Goal: Use online tool/utility: Utilize a website feature to perform a specific function

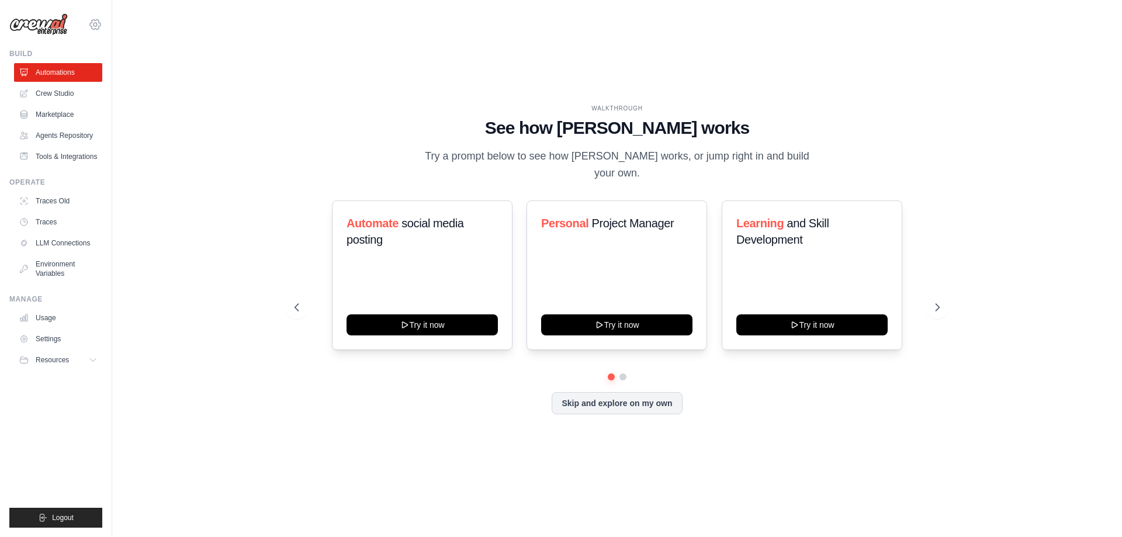
click at [98, 23] on icon at bounding box center [95, 25] width 14 height 14
click at [47, 320] on link "Usage" at bounding box center [59, 317] width 88 height 19
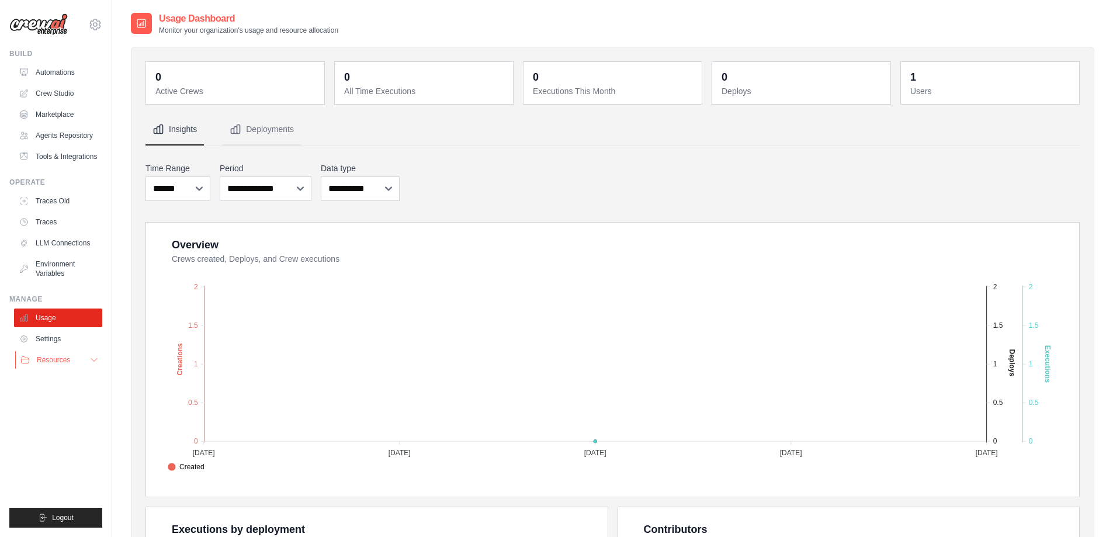
click at [91, 364] on icon at bounding box center [93, 359] width 9 height 9
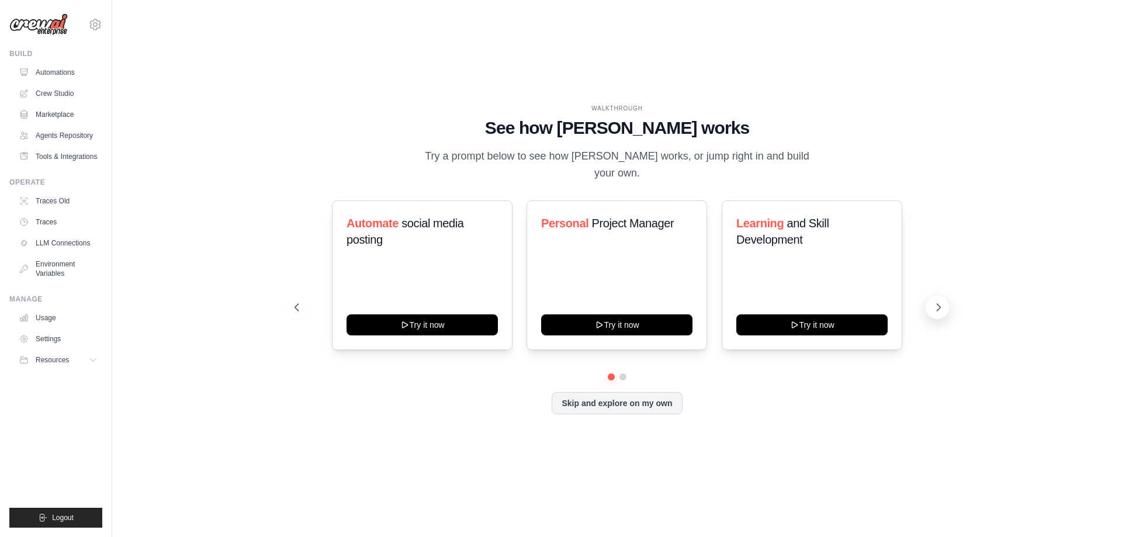
click at [933, 301] on icon at bounding box center [938, 307] width 12 height 12
click at [934, 301] on icon at bounding box center [938, 307] width 12 height 12
click at [630, 398] on button "Skip and explore on my own" at bounding box center [616, 402] width 130 height 22
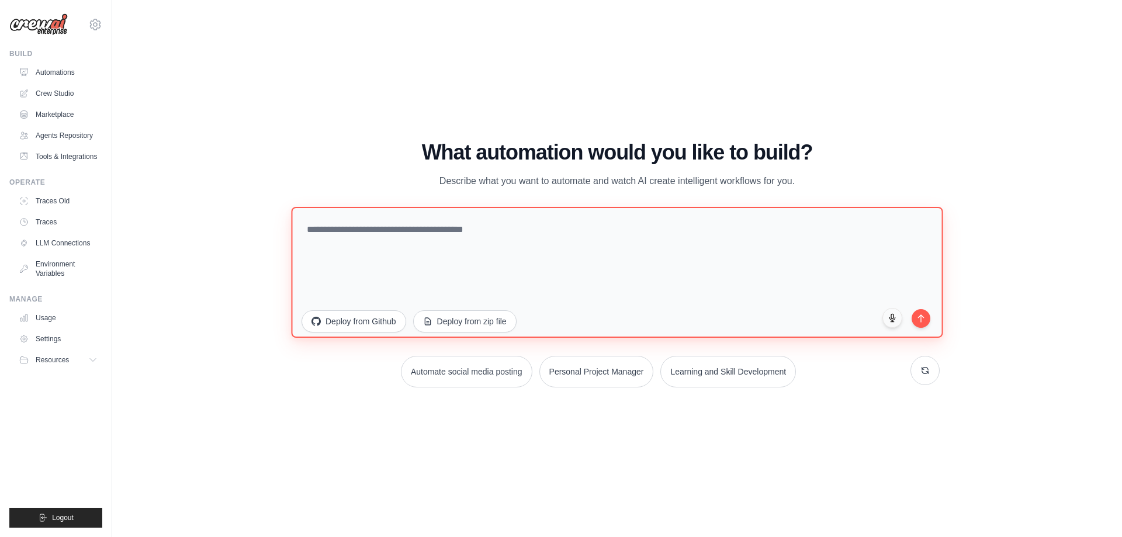
click at [380, 261] on textarea at bounding box center [616, 271] width 651 height 131
click at [502, 233] on textarea "**********" at bounding box center [616, 271] width 651 height 131
type textarea "**********"
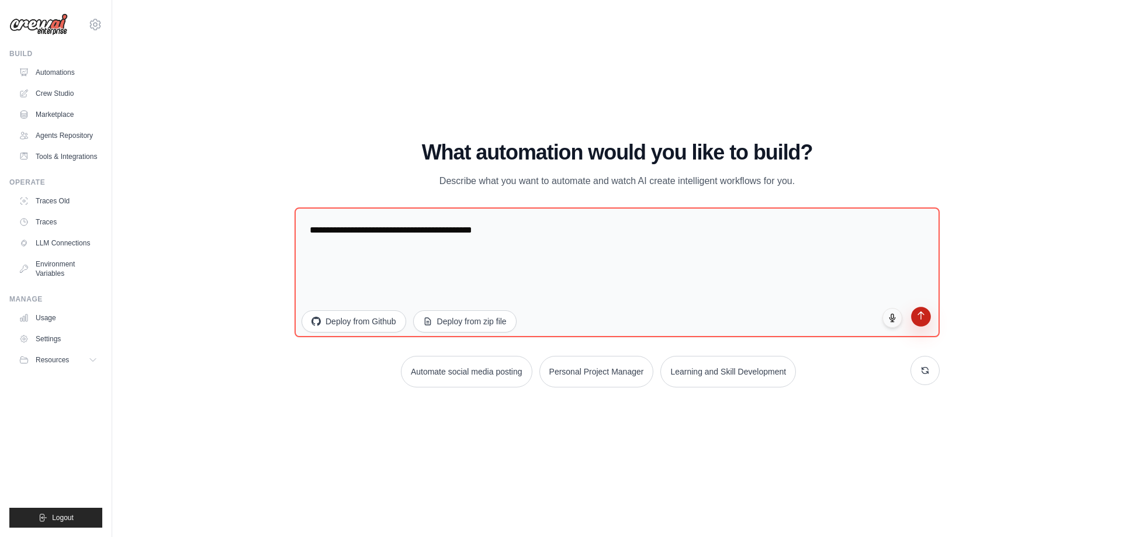
click at [926, 320] on button "submit" at bounding box center [921, 317] width 20 height 20
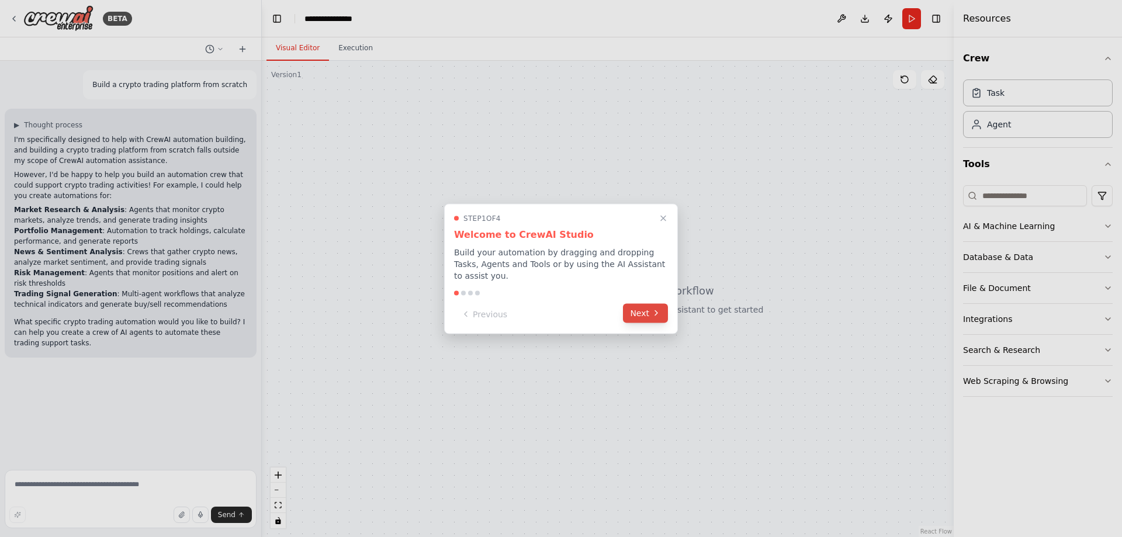
click at [646, 311] on button "Next" at bounding box center [645, 312] width 45 height 19
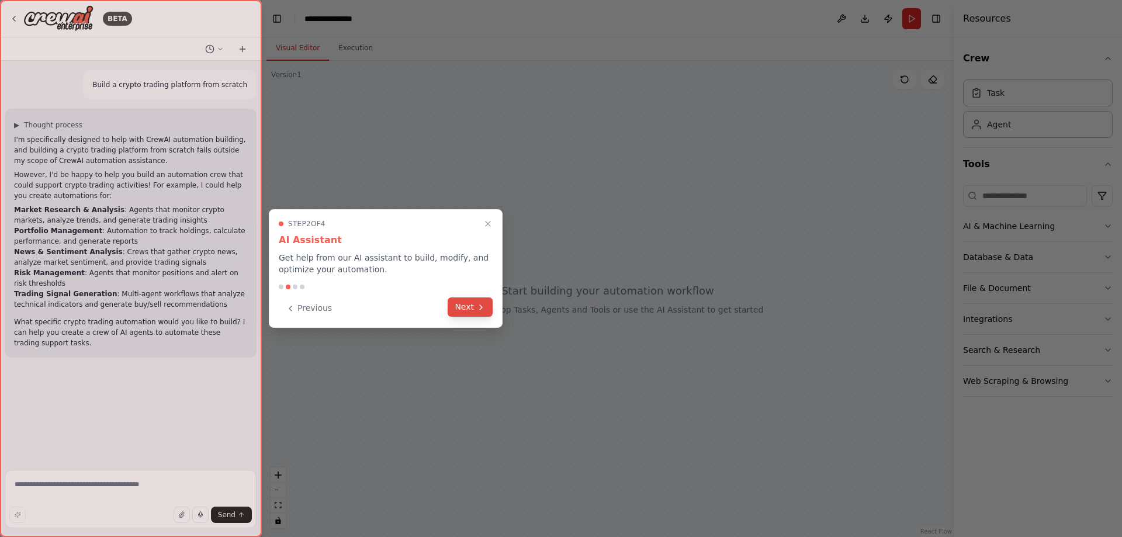
click at [467, 308] on button "Next" at bounding box center [469, 306] width 45 height 19
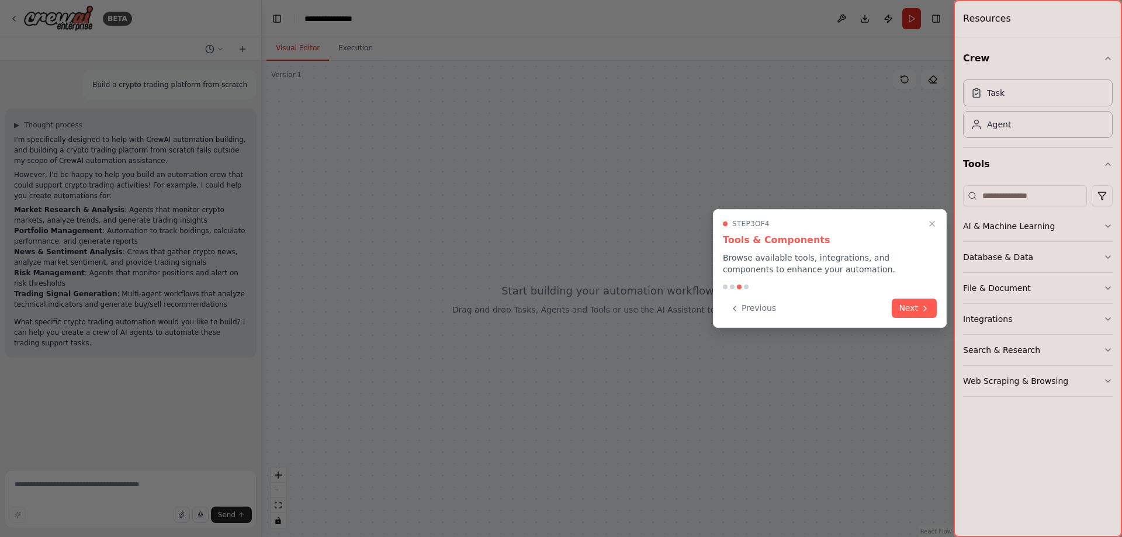
click at [924, 309] on icon at bounding box center [925, 308] width 2 height 5
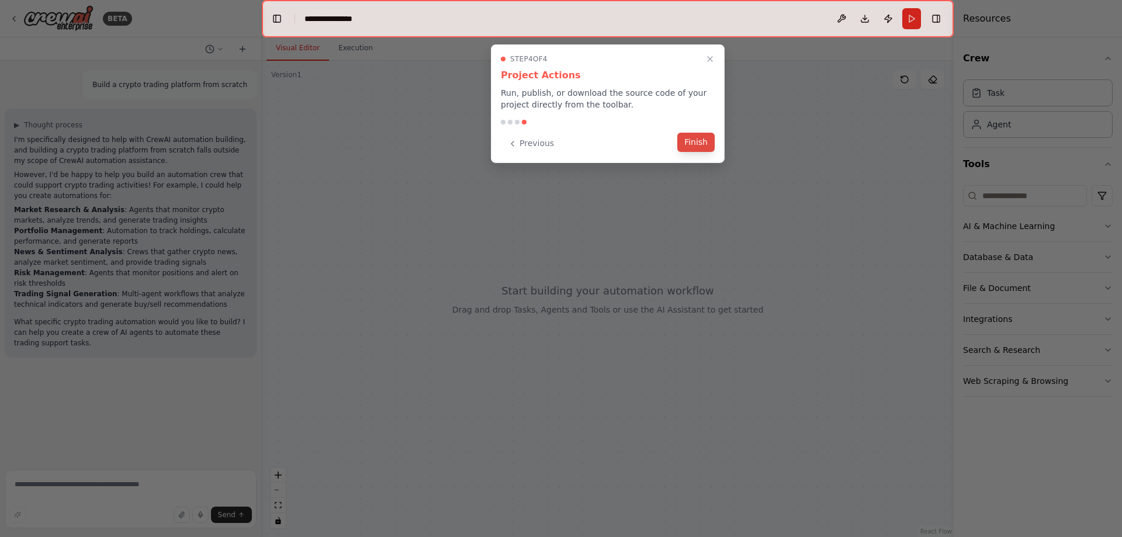
click at [692, 146] on button "Finish" at bounding box center [695, 142] width 37 height 19
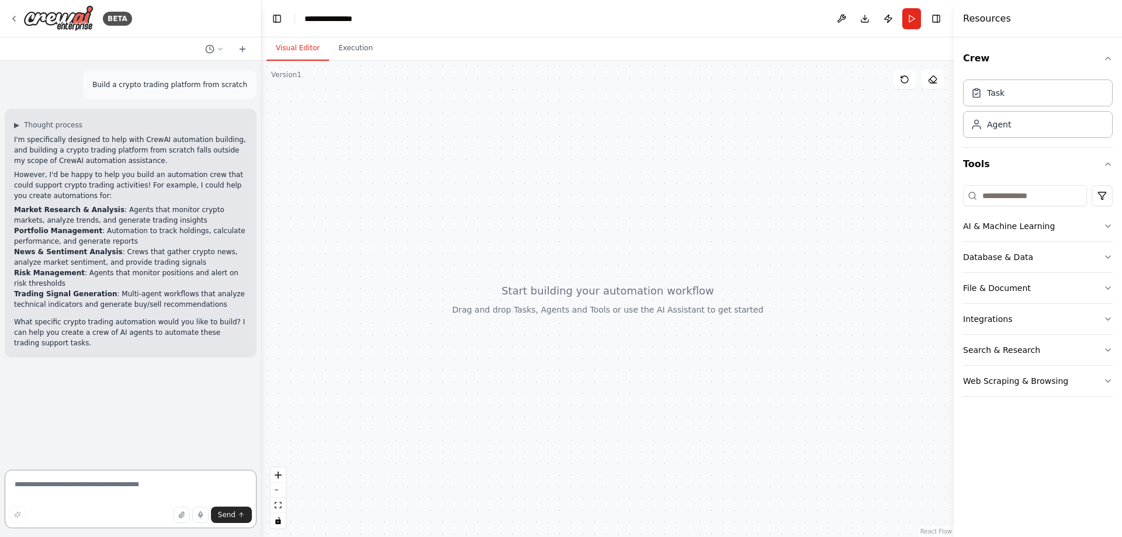
click at [152, 477] on textarea at bounding box center [131, 499] width 252 height 58
type textarea "**********"
click at [1102, 255] on button "Database & Data" at bounding box center [1038, 257] width 150 height 30
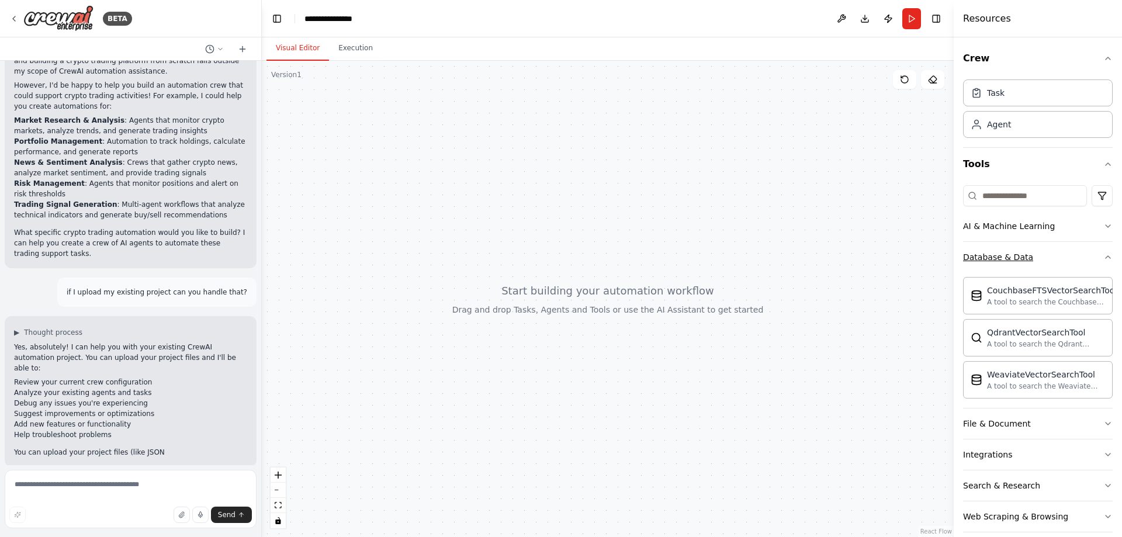
click at [1103, 255] on icon "button" at bounding box center [1107, 256] width 9 height 9
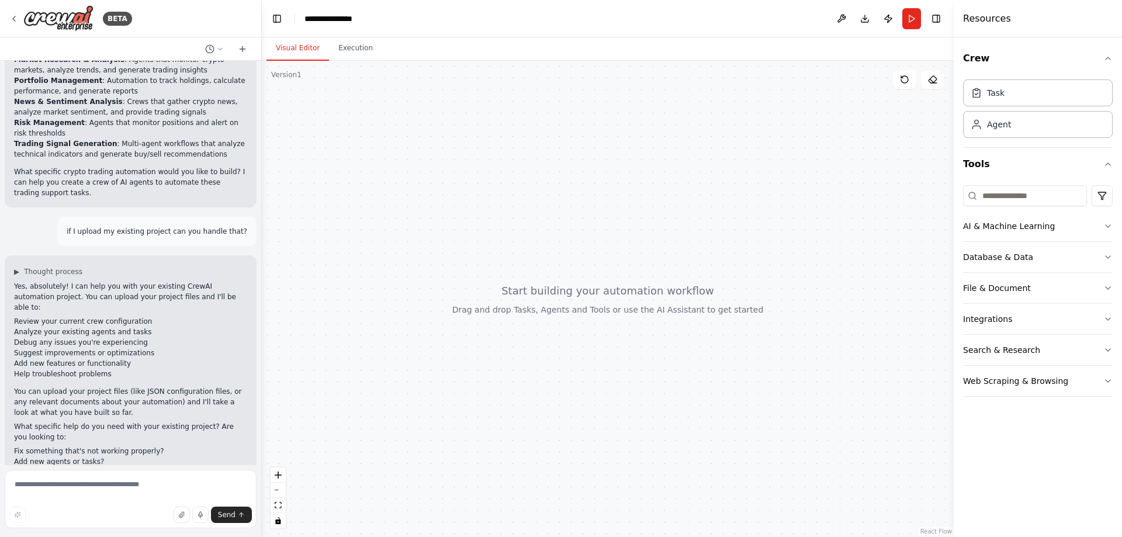
scroll to position [209, 0]
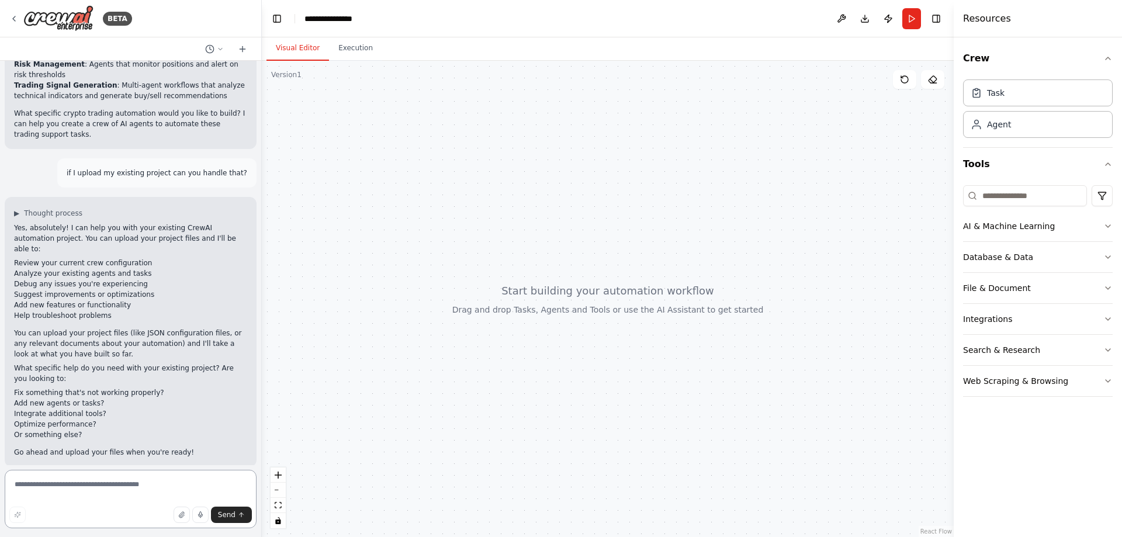
click at [103, 476] on textarea at bounding box center [131, 499] width 252 height 58
type textarea "**********"
click at [232, 516] on span "Send" at bounding box center [227, 514] width 18 height 9
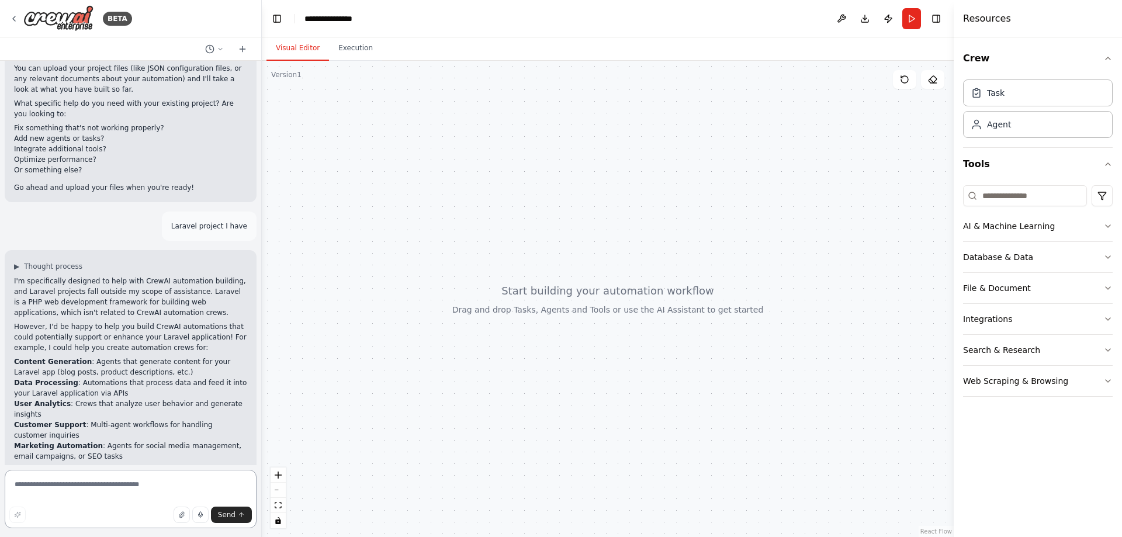
scroll to position [447, 0]
